Goal: Task Accomplishment & Management: Use online tool/utility

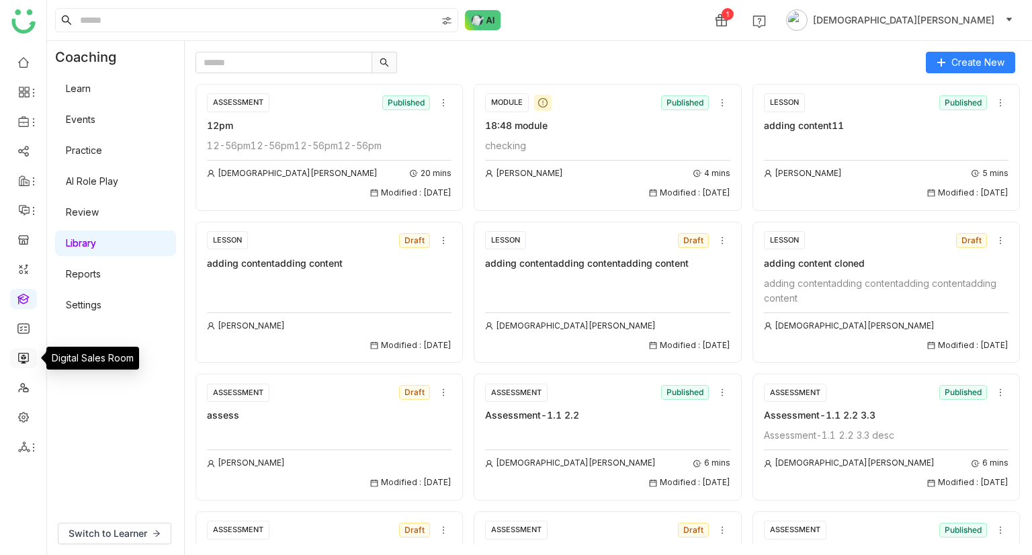
click at [30, 359] on link at bounding box center [23, 356] width 12 height 11
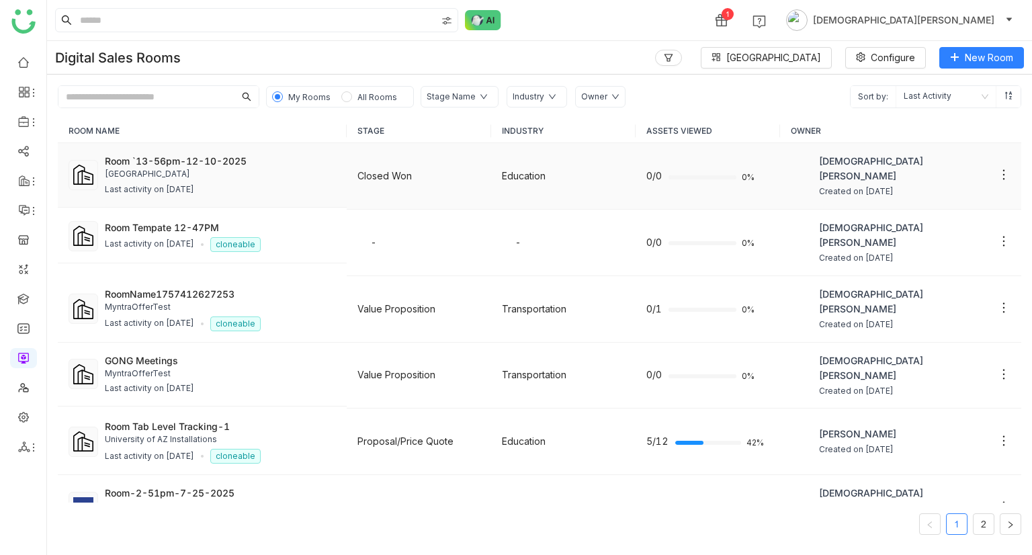
click at [169, 148] on td "Room `13-56pm-12-10-2025 [GEOGRAPHIC_DATA] SLA Last activity on [DATE]" at bounding box center [202, 175] width 289 height 64
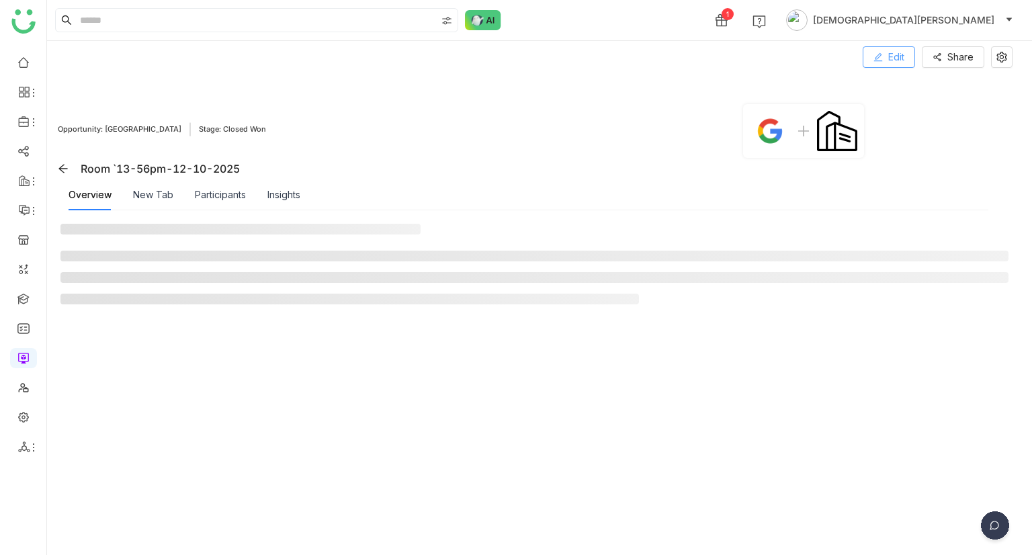
click at [879, 62] on span at bounding box center [877, 57] width 9 height 11
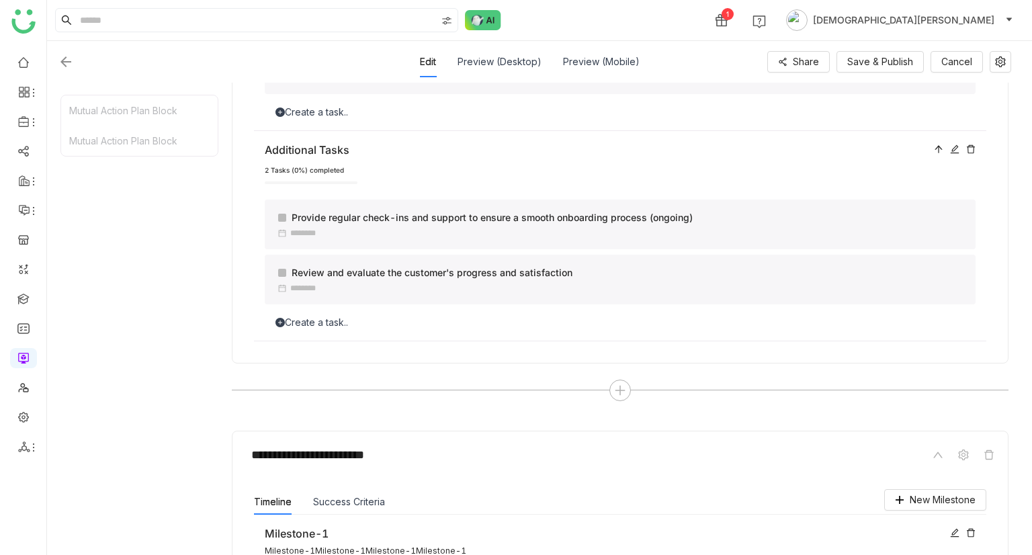
scroll to position [782, 0]
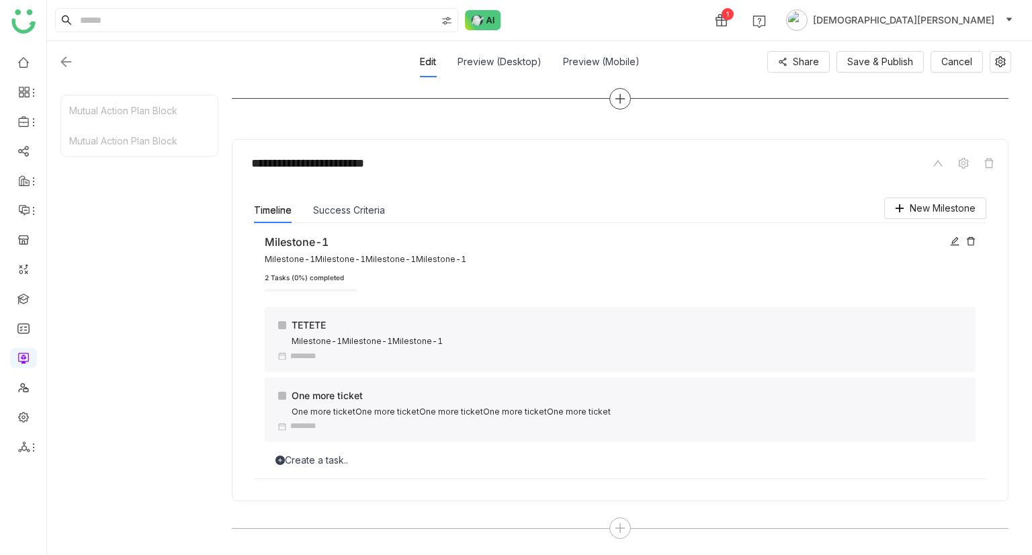
click at [620, 95] on icon at bounding box center [619, 98] width 1 height 9
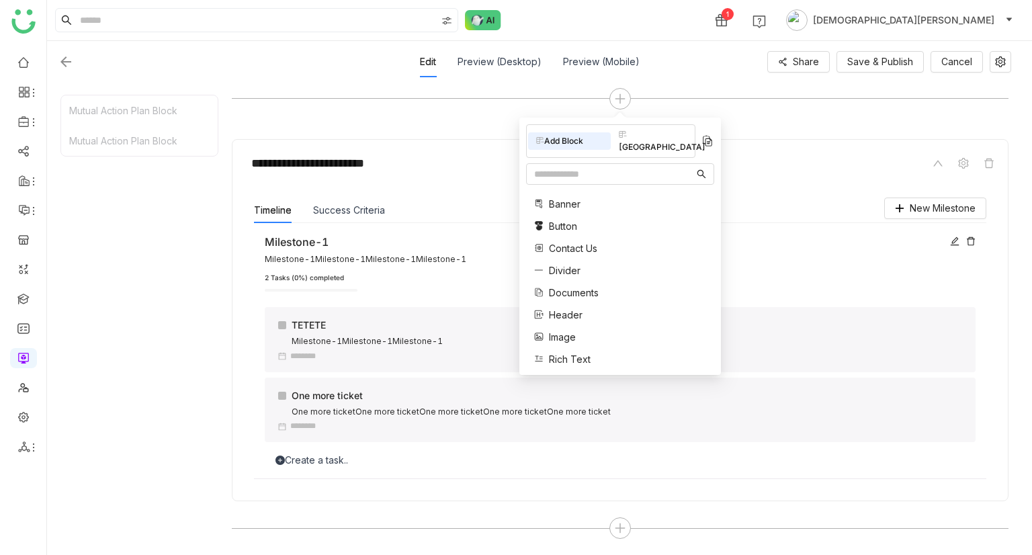
click at [566, 197] on span "Banner" at bounding box center [565, 204] width 32 height 14
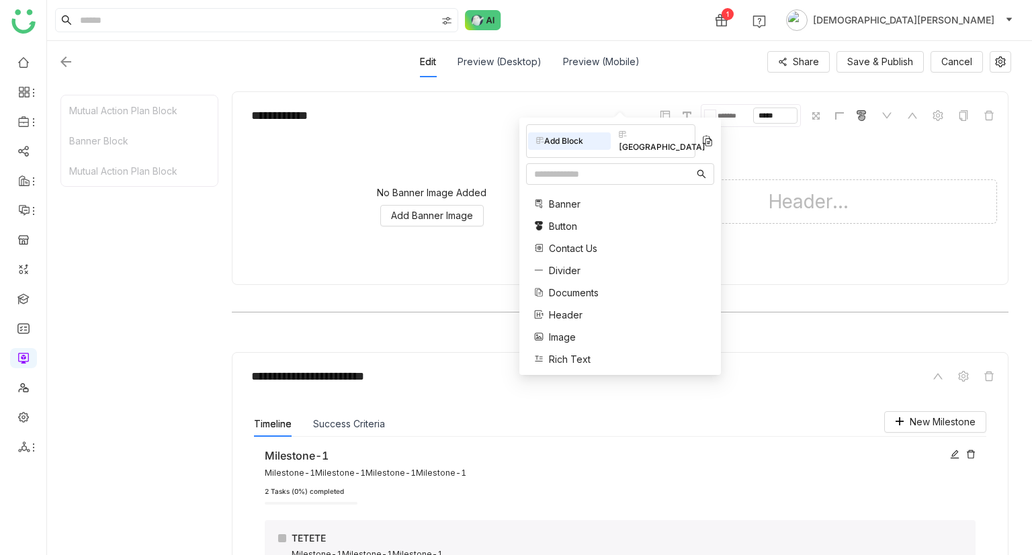
scroll to position [831, 0]
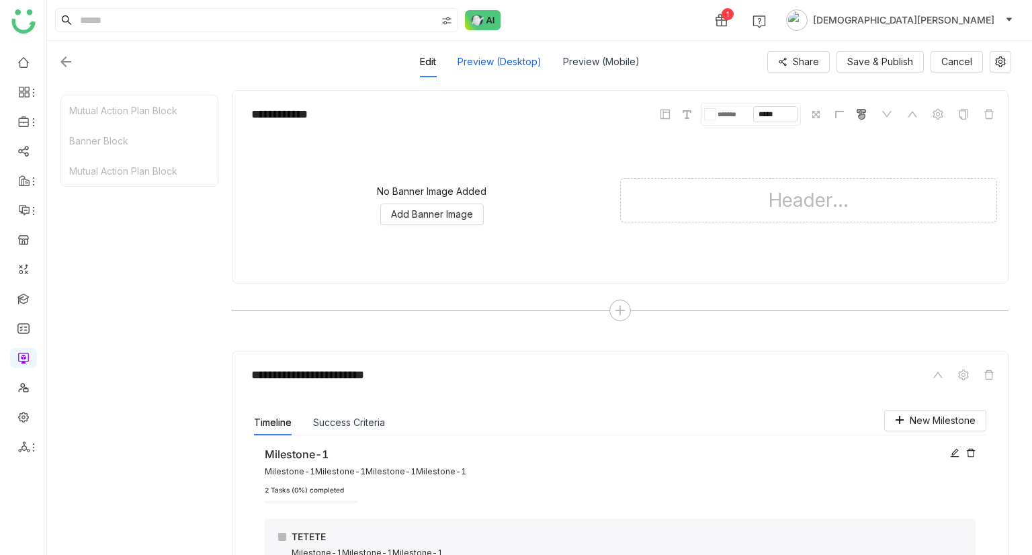
click at [482, 58] on div "Preview (Desktop)" at bounding box center [499, 61] width 84 height 31
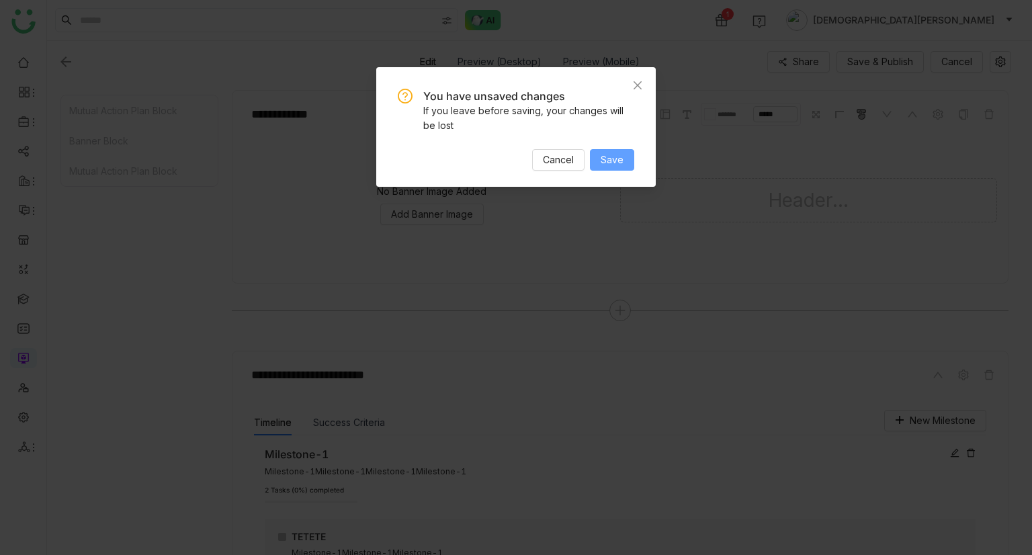
click at [617, 165] on span "Save" at bounding box center [611, 159] width 23 height 15
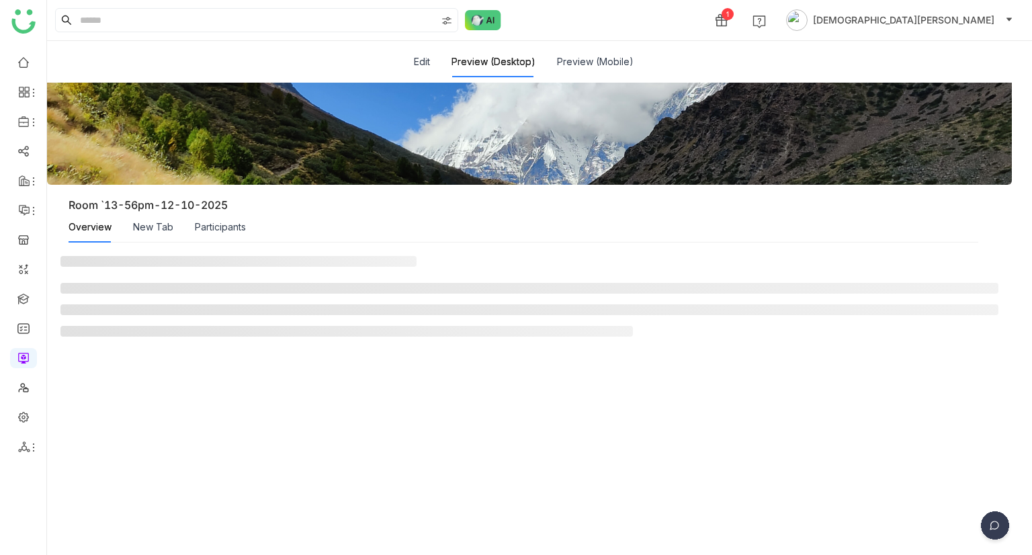
scroll to position [0, 0]
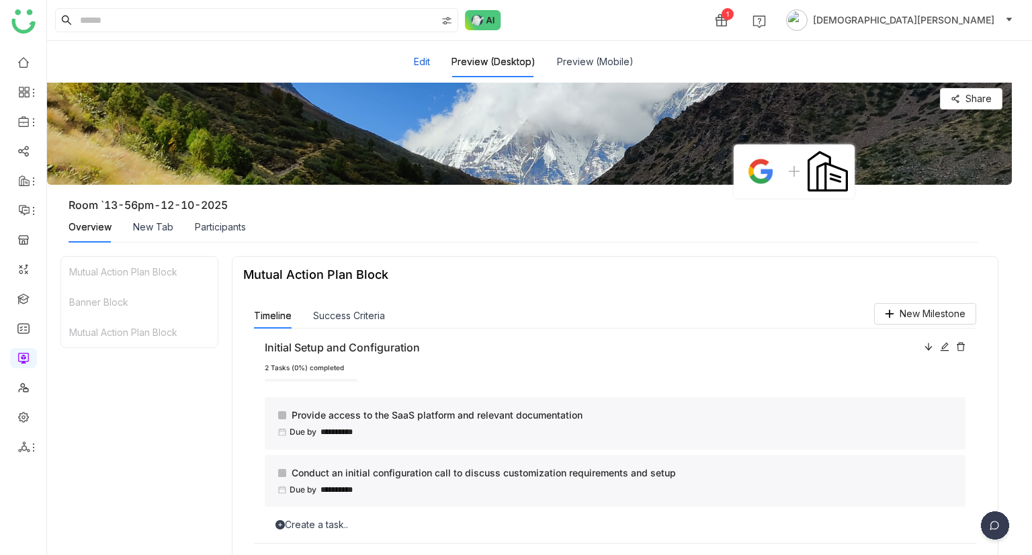
click at [420, 58] on button "Edit" at bounding box center [422, 61] width 16 height 15
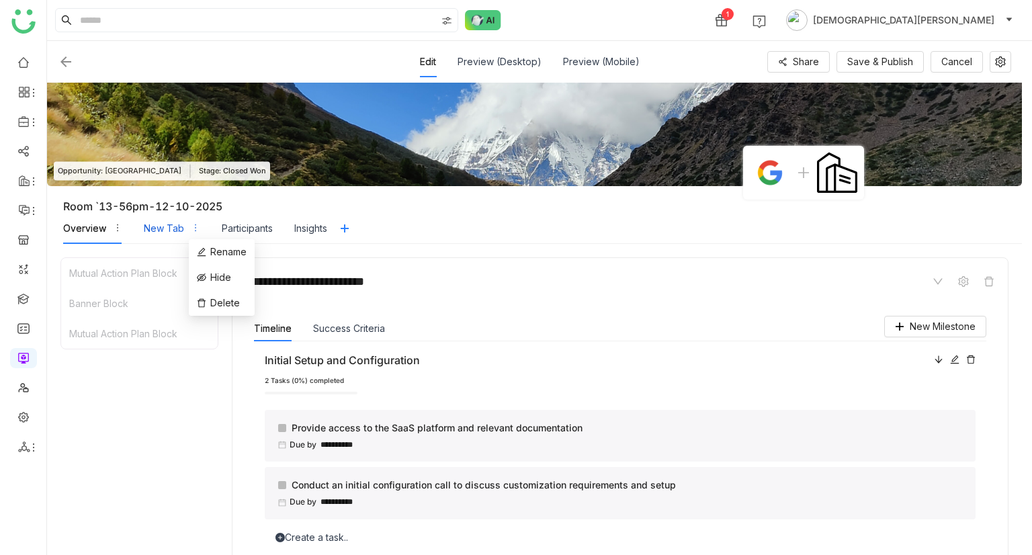
click at [195, 227] on icon "button" at bounding box center [195, 227] width 1 height 7
click at [60, 64] on img at bounding box center [66, 62] width 16 height 16
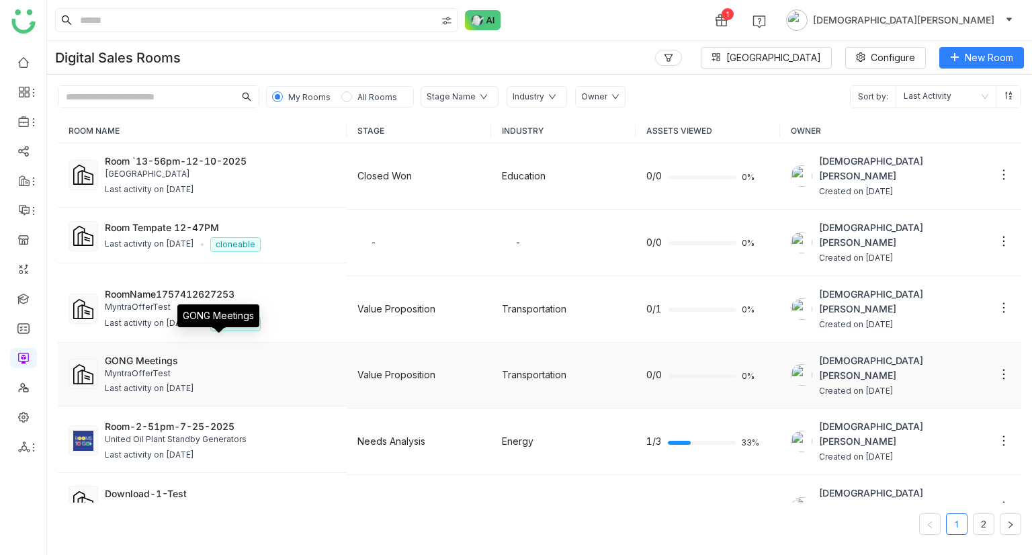
click at [159, 353] on div "GONG Meetings" at bounding box center [220, 360] width 231 height 14
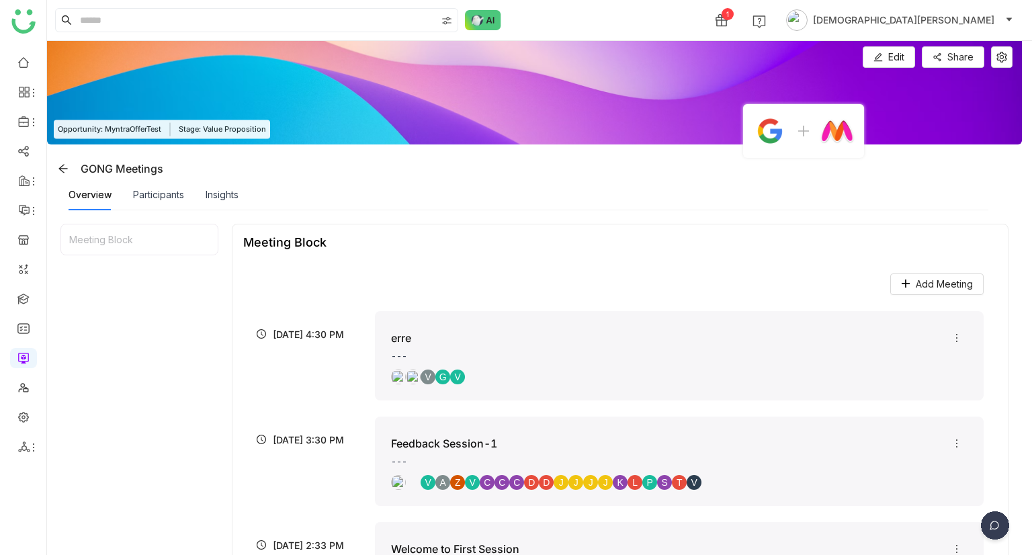
scroll to position [64, 0]
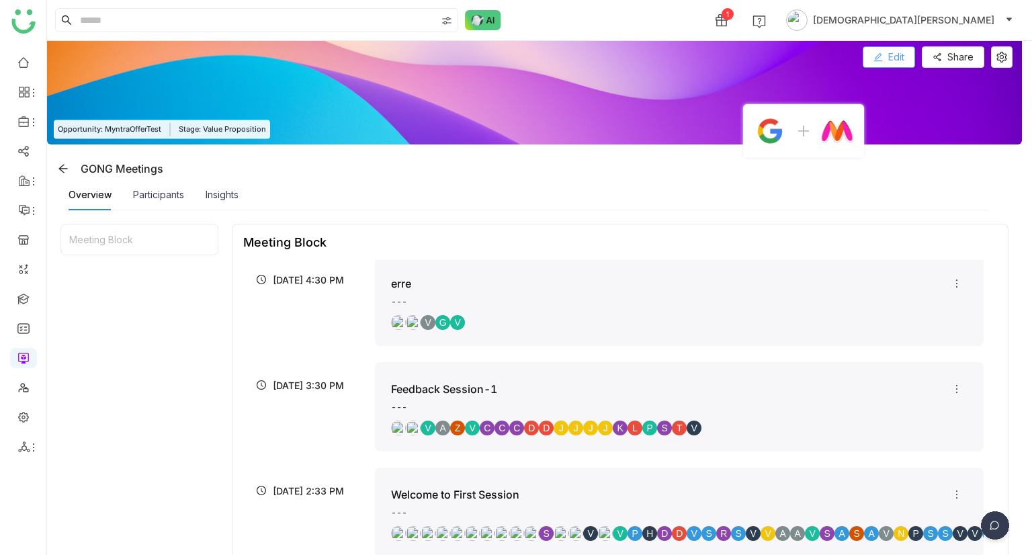
click at [899, 48] on button "Edit" at bounding box center [888, 56] width 52 height 21
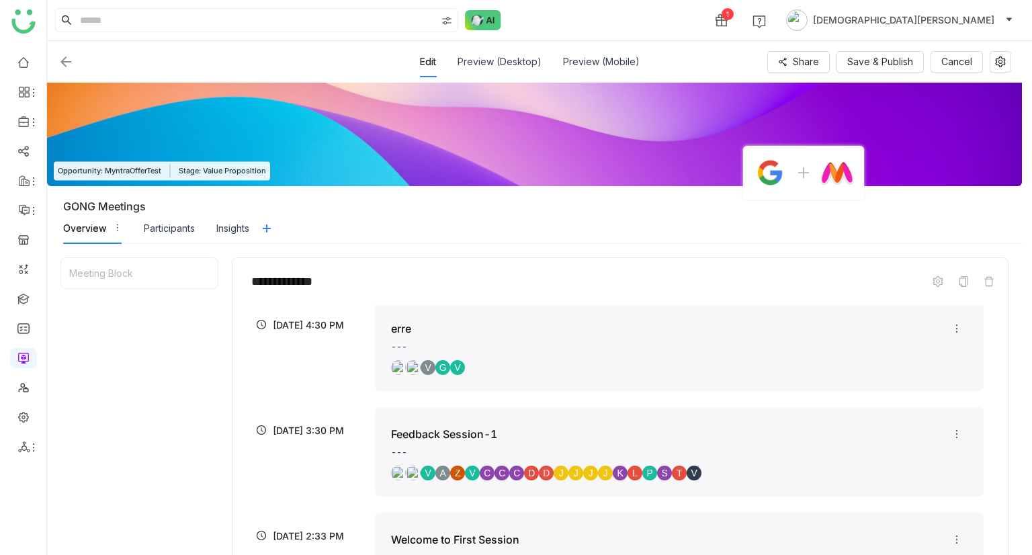
scroll to position [351, 0]
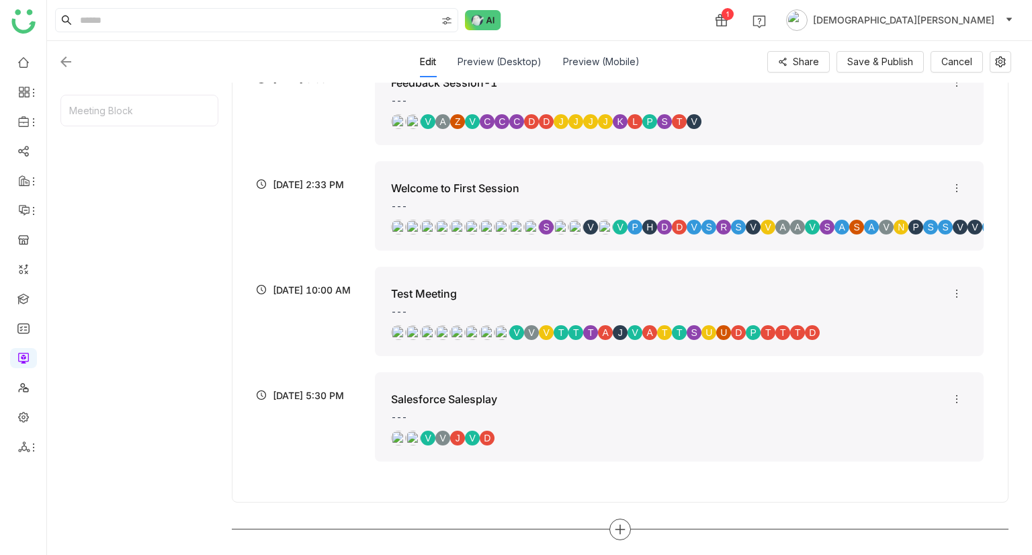
click at [619, 530] on icon at bounding box center [620, 529] width 12 height 12
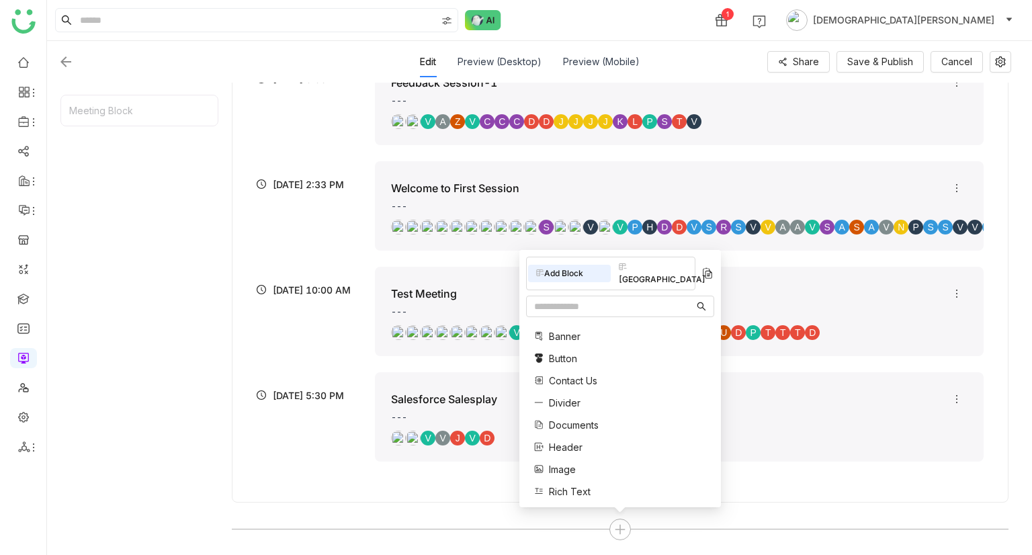
click at [566, 396] on span "Divider" at bounding box center [565, 403] width 32 height 14
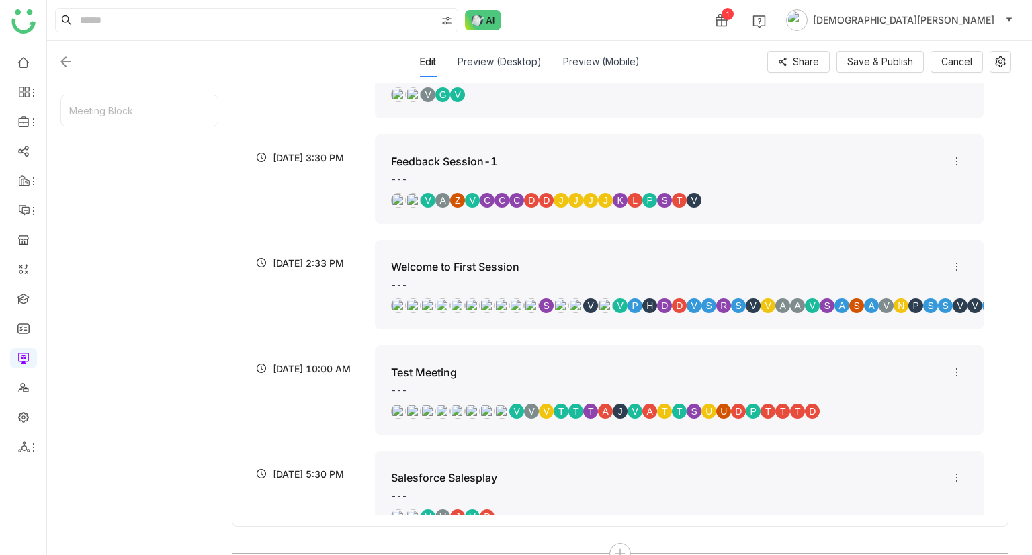
scroll to position [320, 0]
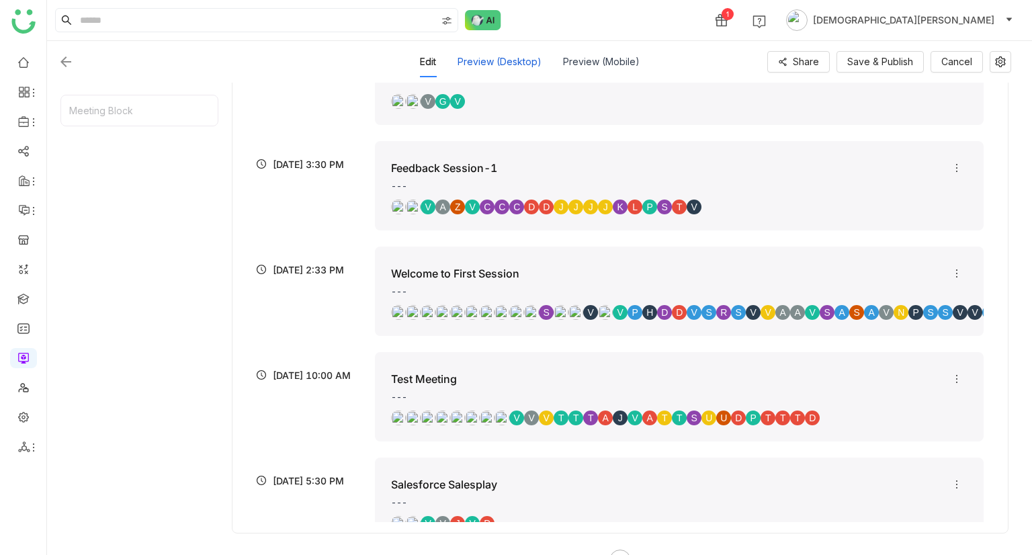
click at [498, 60] on div "Preview (Desktop)" at bounding box center [499, 61] width 84 height 31
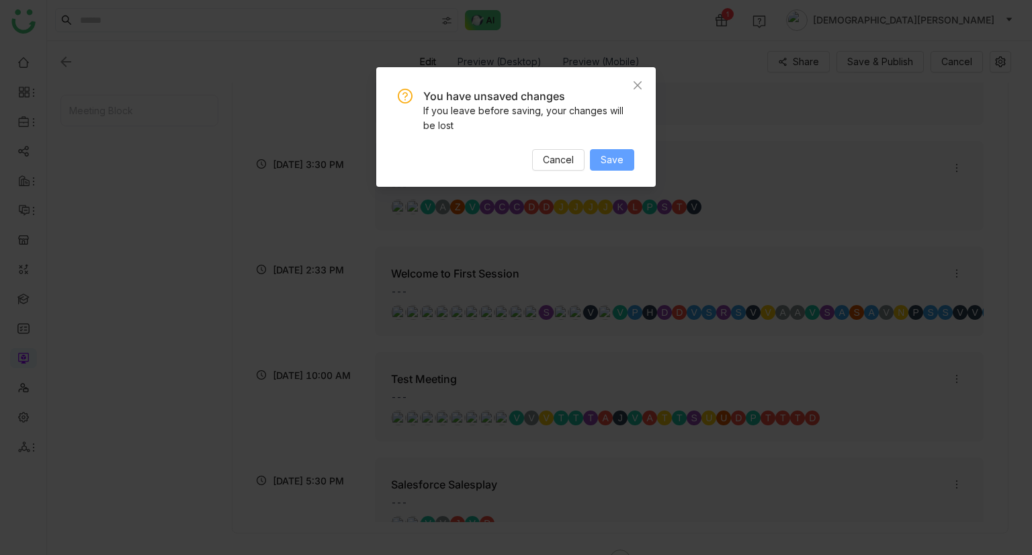
click at [626, 158] on button "Save" at bounding box center [612, 159] width 44 height 21
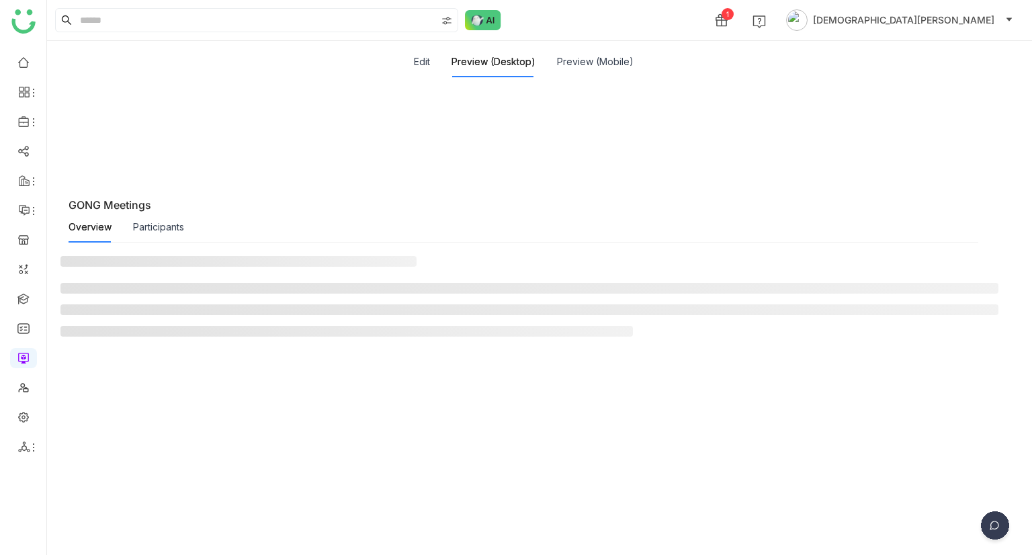
scroll to position [0, 0]
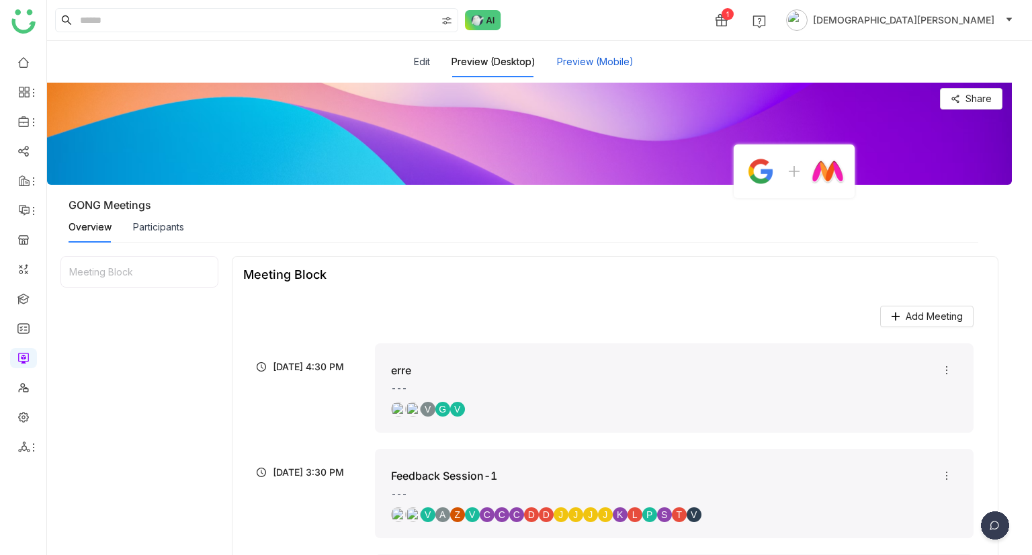
click at [595, 59] on button "Preview (Mobile)" at bounding box center [595, 61] width 77 height 15
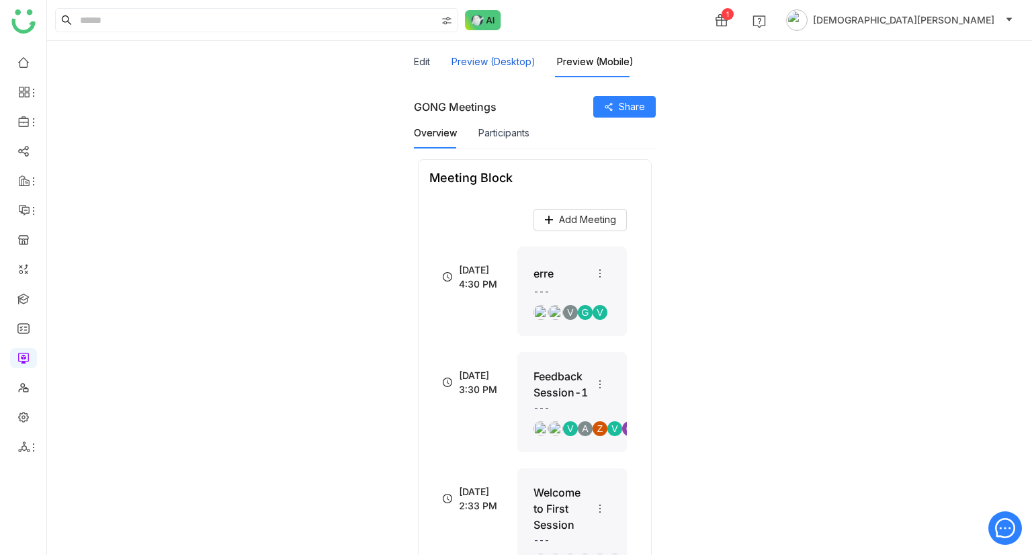
click at [492, 65] on button "Preview (Desktop)" at bounding box center [493, 61] width 84 height 15
